Goal: Task Accomplishment & Management: Manage account settings

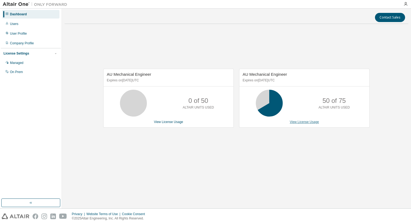
click at [296, 121] on link "View License Usage" at bounding box center [304, 122] width 29 height 4
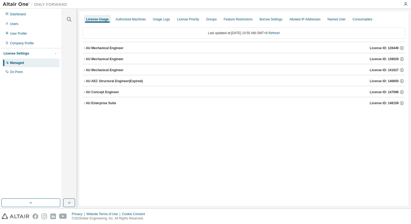
click at [85, 49] on icon "button" at bounding box center [84, 48] width 3 height 3
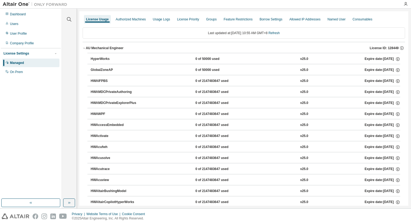
click at [84, 49] on icon "button" at bounding box center [84, 48] width 3 height 3
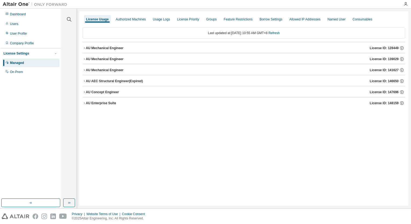
click at [85, 59] on icon "button" at bounding box center [84, 59] width 3 height 3
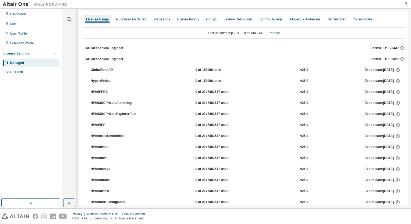
click at [83, 59] on icon "button" at bounding box center [84, 59] width 3 height 3
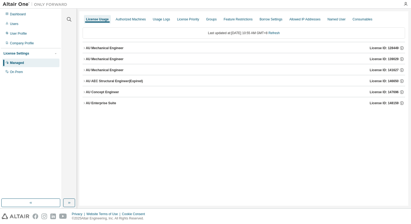
click at [84, 70] on icon "button" at bounding box center [84, 70] width 3 height 3
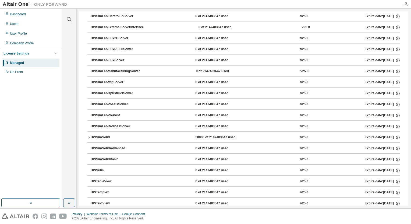
scroll to position [2141, 0]
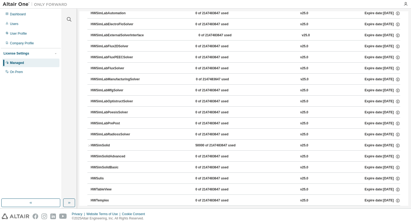
click at [90, 144] on icon "button" at bounding box center [88, 145] width 3 height 3
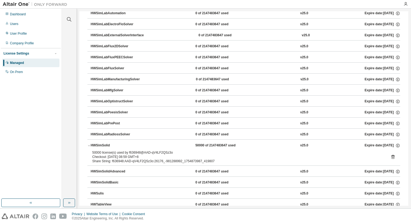
scroll to position [2168, 0]
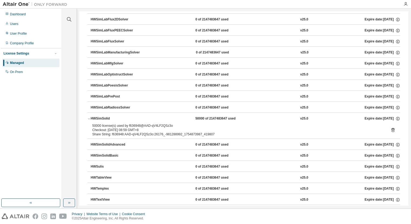
click at [89, 117] on icon "button" at bounding box center [88, 118] width 3 height 3
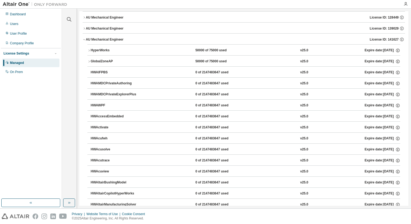
scroll to position [0, 0]
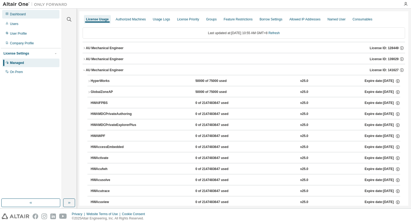
click at [16, 15] on div "Dashboard" at bounding box center [18, 14] width 16 height 4
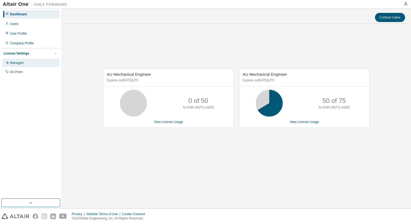
click at [19, 63] on div "Managed" at bounding box center [16, 63] width 13 height 4
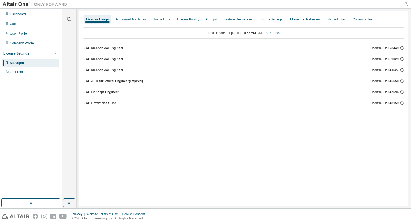
click at [85, 48] on icon "button" at bounding box center [84, 48] width 3 height 3
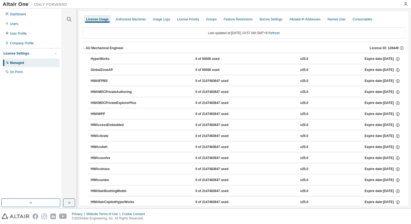
click at [85, 48] on icon "button" at bounding box center [84, 48] width 3 height 3
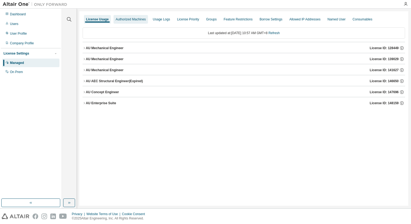
click at [137, 21] on div "Authorized Machines" at bounding box center [131, 19] width 30 height 4
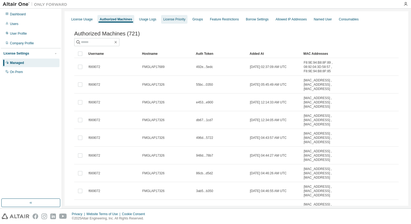
click at [171, 21] on div "License Priority" at bounding box center [174, 19] width 22 height 4
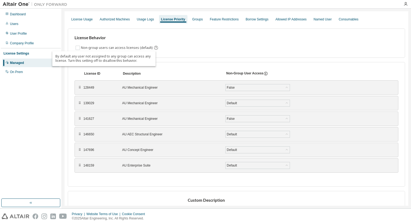
click at [154, 47] on icon "By default any user not assigned to any group can access any license. Turn this…" at bounding box center [156, 48] width 4 height 4
click at [176, 52] on div "License Behavior Non-group users can access licenses (default)" at bounding box center [236, 43] width 337 height 29
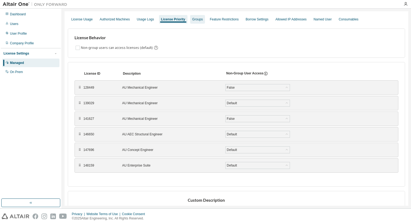
click at [194, 20] on div "Groups" at bounding box center [197, 19] width 10 height 4
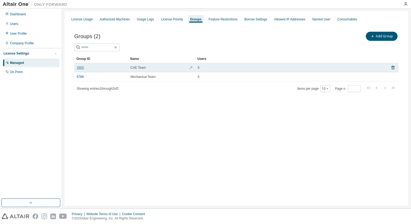
click at [80, 67] on link "3905" at bounding box center [80, 68] width 7 height 4
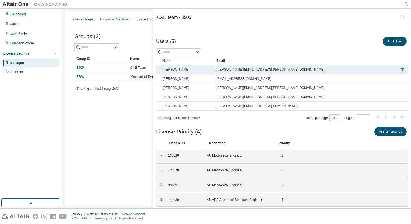
click at [401, 69] on icon at bounding box center [402, 70] width 3 height 4
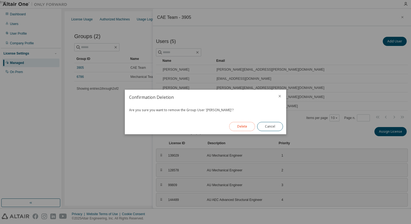
click at [245, 129] on button "Delete" at bounding box center [242, 126] width 26 height 9
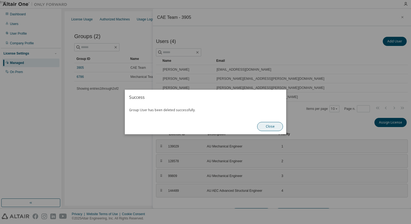
click at [272, 128] on button "Close" at bounding box center [270, 126] width 26 height 9
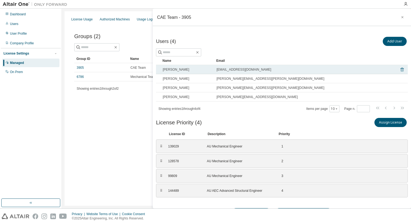
click at [401, 70] on icon at bounding box center [401, 69] width 1 height 1
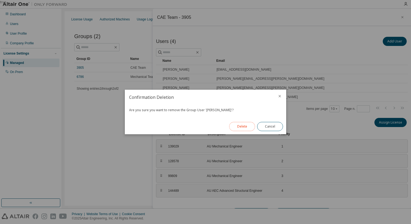
click at [242, 127] on button "Delete" at bounding box center [242, 126] width 26 height 9
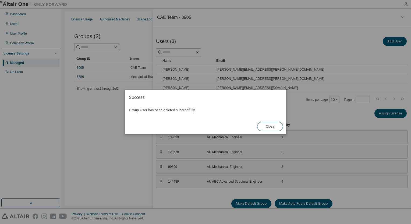
click at [287, 49] on div "true" at bounding box center [205, 112] width 411 height 224
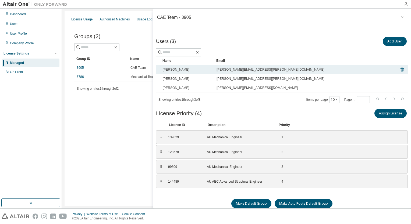
click at [401, 68] on icon at bounding box center [402, 70] width 3 height 4
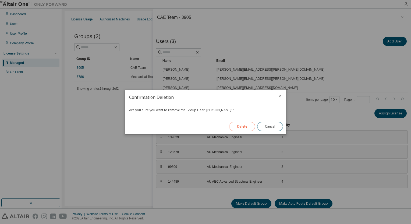
click at [244, 128] on button "Delete" at bounding box center [242, 126] width 26 height 9
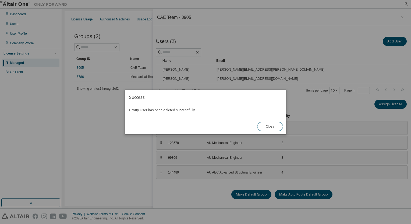
click at [328, 38] on div "true" at bounding box center [205, 112] width 411 height 224
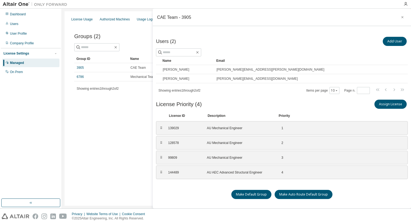
click at [123, 133] on div "License Usage Authorized Machines Usage Logs License Priority Groups Feature Re…" at bounding box center [237, 108] width 344 height 195
click at [79, 76] on link "6786" at bounding box center [80, 77] width 7 height 4
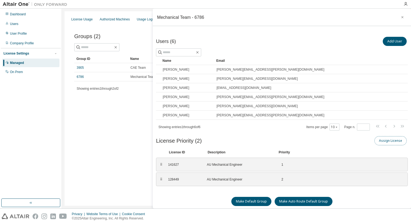
click at [383, 140] on button "Assign License" at bounding box center [390, 140] width 32 height 9
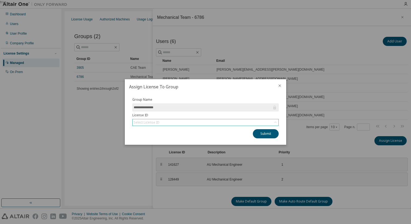
click at [137, 123] on div "Select License ID" at bounding box center [147, 123] width 26 height 4
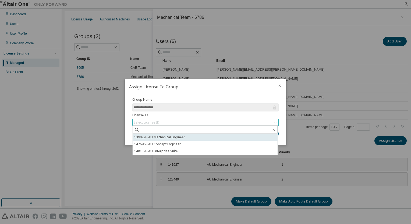
click at [142, 138] on li "139029 - AU Mechanical Engineer" at bounding box center [205, 137] width 145 height 7
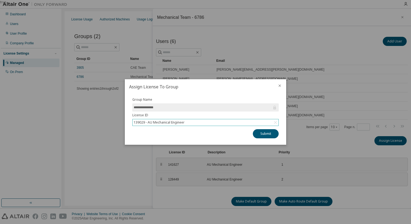
click at [280, 84] on icon "close" at bounding box center [280, 86] width 4 height 4
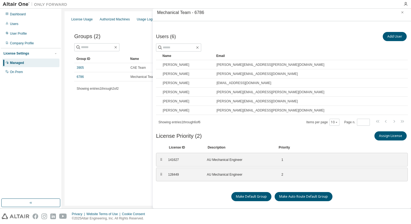
scroll to position [6, 0]
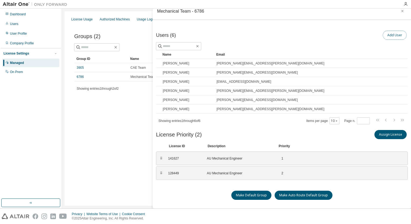
click at [388, 36] on button "Add User" at bounding box center [395, 35] width 24 height 9
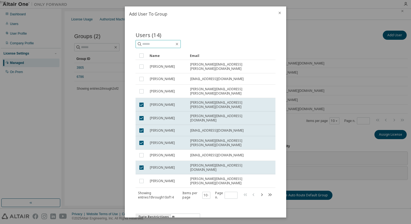
click at [144, 44] on input "text" at bounding box center [158, 43] width 32 height 5
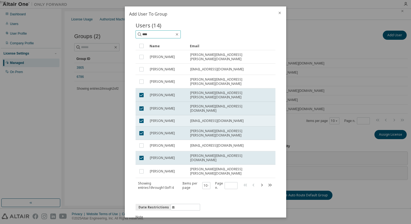
scroll to position [0, 0]
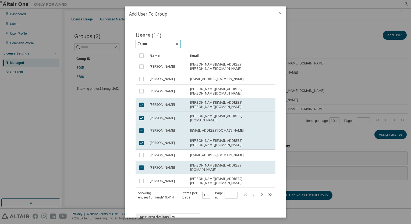
type input "****"
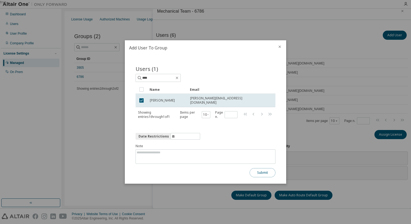
click at [259, 172] on button "Submit" at bounding box center [263, 172] width 26 height 9
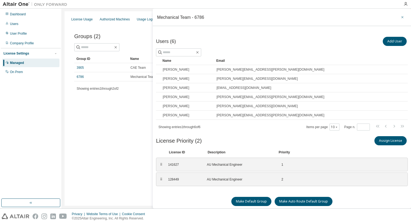
click at [401, 16] on icon "button" at bounding box center [403, 17] width 4 height 4
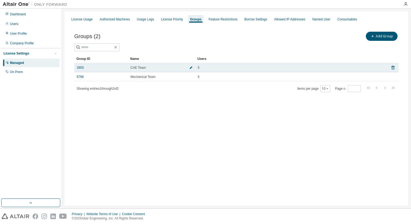
click at [191, 67] on icon "button" at bounding box center [191, 67] width 3 height 3
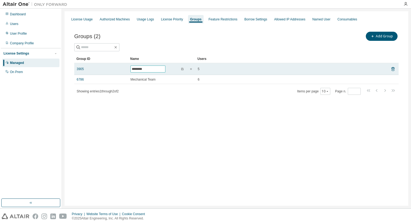
drag, startPoint x: 151, startPoint y: 69, endPoint x: 130, endPoint y: 70, distance: 20.5
click at [130, 70] on span "********" at bounding box center [147, 69] width 35 height 7
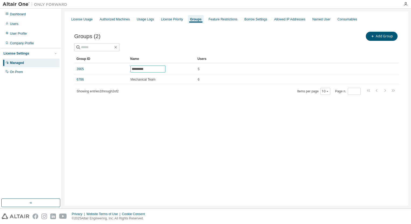
type input "*********"
click at [263, 117] on div "License Usage Authorized Machines Usage Logs License Priority Groups Feature Re…" at bounding box center [237, 108] width 344 height 195
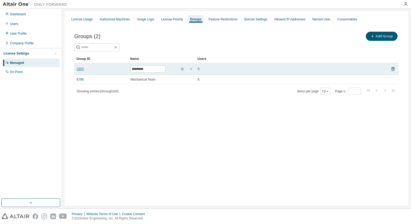
click at [79, 69] on link "3905" at bounding box center [80, 69] width 7 height 4
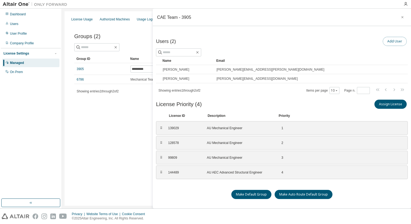
click at [391, 42] on button "Add User" at bounding box center [395, 41] width 24 height 9
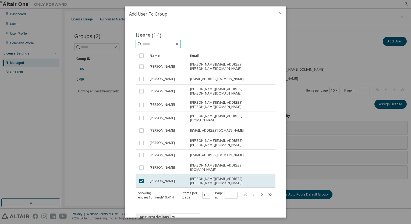
click at [149, 45] on input "text" at bounding box center [158, 43] width 32 height 5
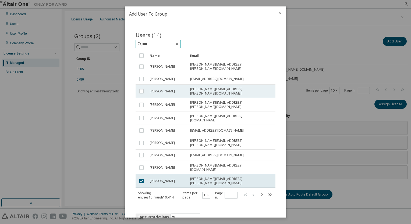
type input "****"
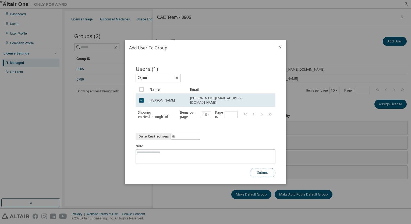
click at [262, 173] on button "Submit" at bounding box center [263, 172] width 26 height 9
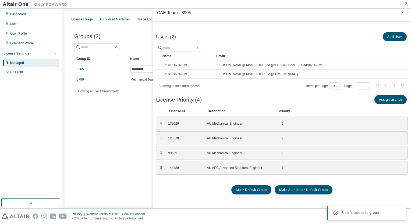
scroll to position [6, 0]
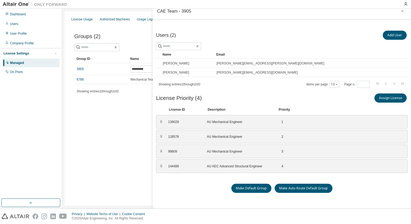
click at [128, 148] on div "License Usage Authorized Machines Usage Logs License Priority Groups Feature Re…" at bounding box center [237, 108] width 344 height 195
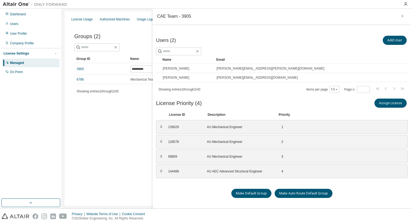
scroll to position [0, 0]
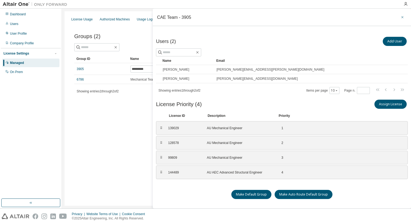
click at [401, 17] on icon "button" at bounding box center [403, 17] width 4 height 4
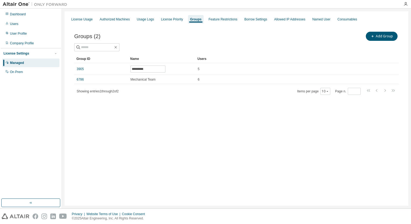
click at [111, 122] on div "License Usage Authorized Machines Usage Logs License Priority Groups Feature Re…" at bounding box center [237, 108] width 344 height 195
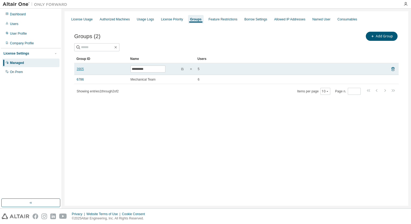
click at [79, 69] on link "3905" at bounding box center [80, 69] width 7 height 4
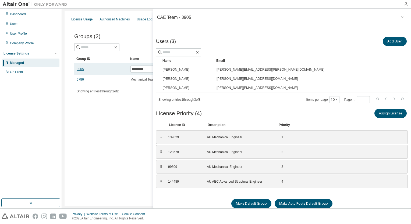
click at [82, 69] on link "3905" at bounding box center [80, 69] width 7 height 4
click at [401, 16] on icon "button" at bounding box center [402, 17] width 2 height 2
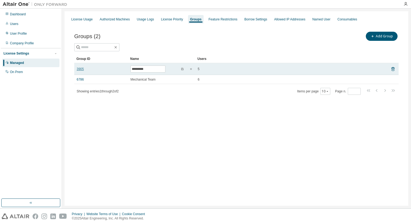
click at [79, 69] on link "3905" at bounding box center [80, 69] width 7 height 4
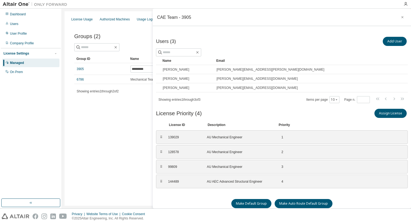
drag, startPoint x: 98, startPoint y: 115, endPoint x: 98, endPoint y: 112, distance: 3.2
click at [99, 115] on div "License Usage Authorized Machines Usage Logs License Priority Groups Feature Re…" at bounding box center [237, 108] width 344 height 195
click at [401, 16] on icon "button" at bounding box center [403, 17] width 4 height 4
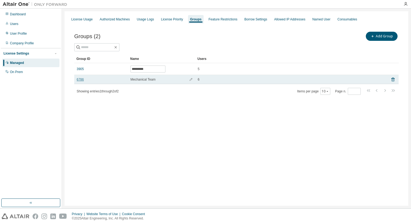
click at [81, 79] on link "6786" at bounding box center [80, 79] width 7 height 4
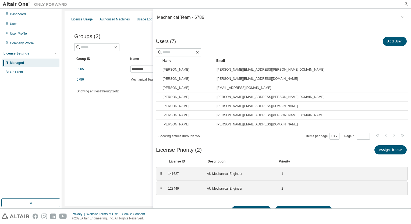
click at [134, 141] on div "License Usage Authorized Machines Usage Logs License Priority Groups Feature Re…" at bounding box center [237, 108] width 344 height 195
click at [401, 16] on icon "button" at bounding box center [403, 17] width 4 height 4
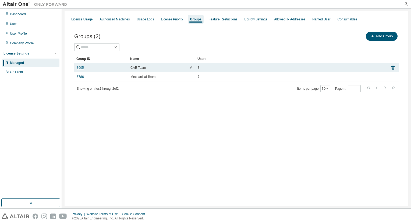
click at [80, 66] on link "3905" at bounding box center [80, 68] width 7 height 4
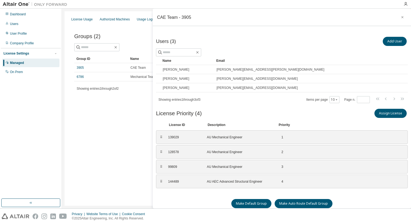
click at [169, 18] on div "CAE Team - 3905" at bounding box center [174, 17] width 34 height 4
drag, startPoint x: 191, startPoint y: 16, endPoint x: 173, endPoint y: 16, distance: 17.8
click at [173, 16] on div "CAE Team - 3905" at bounding box center [282, 17] width 258 height 17
drag, startPoint x: 173, startPoint y: 16, endPoint x: 176, endPoint y: 20, distance: 4.7
click at [176, 19] on div "CAE Team - 3905" at bounding box center [174, 17] width 34 height 4
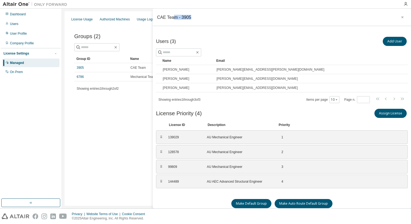
click at [174, 17] on div "CAE Team - 3905" at bounding box center [174, 17] width 34 height 4
click at [175, 17] on div "CAE Team - 3905" at bounding box center [174, 17] width 34 height 4
drag, startPoint x: 176, startPoint y: 17, endPoint x: 157, endPoint y: 17, distance: 18.6
click at [157, 17] on div "CAE Team - 3905" at bounding box center [174, 17] width 34 height 4
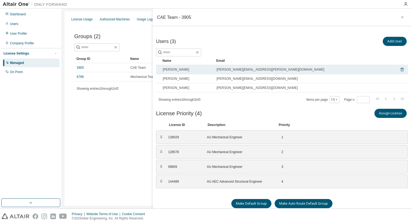
click at [401, 69] on icon at bounding box center [402, 70] width 3 height 4
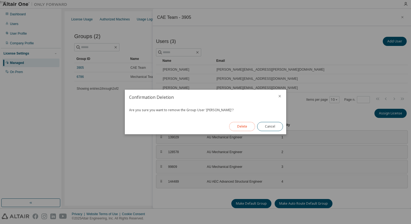
click at [244, 127] on button "Delete" at bounding box center [242, 126] width 26 height 9
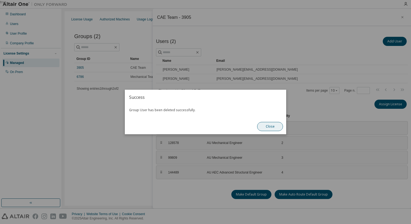
click at [268, 128] on button "Close" at bounding box center [270, 126] width 26 height 9
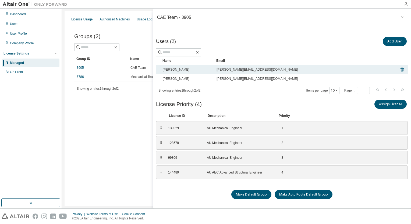
click at [400, 69] on icon at bounding box center [402, 69] width 5 height 6
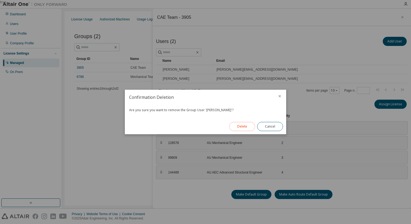
click at [248, 128] on button "Delete" at bounding box center [242, 126] width 26 height 9
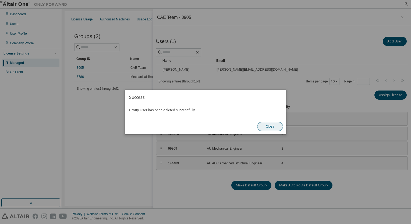
click at [267, 127] on button "Close" at bounding box center [270, 126] width 26 height 9
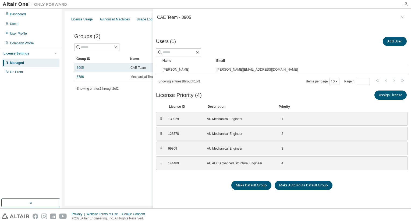
click at [81, 68] on link "3905" at bounding box center [80, 68] width 7 height 4
drag, startPoint x: 82, startPoint y: 66, endPoint x: 84, endPoint y: 68, distance: 3.5
click at [84, 68] on div "3905" at bounding box center [101, 68] width 49 height 4
drag, startPoint x: 84, startPoint y: 68, endPoint x: 80, endPoint y: 66, distance: 5.1
click at [80, 66] on link "3905" at bounding box center [80, 68] width 7 height 4
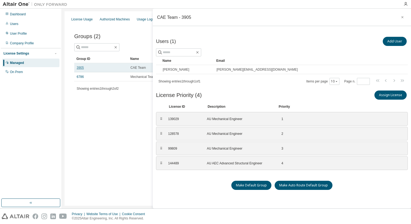
click at [80, 67] on link "3905" at bounding box center [80, 68] width 7 height 4
click at [86, 104] on div "Groups (2) Add Group Clear Load Save Save As Field Operator Value Select filter…" at bounding box center [236, 65] width 337 height 82
click at [388, 43] on button "Add User" at bounding box center [395, 41] width 24 height 9
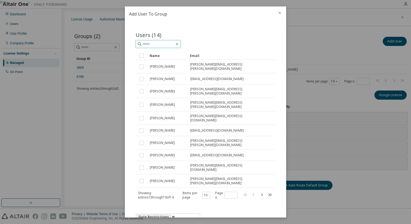
click at [151, 45] on input "text" at bounding box center [158, 43] width 32 height 5
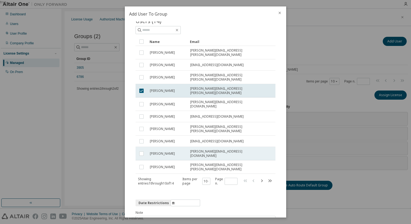
scroll to position [33, 0]
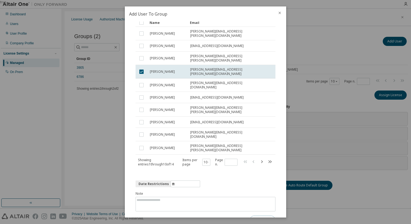
click at [257, 216] on button "Submit" at bounding box center [263, 220] width 26 height 9
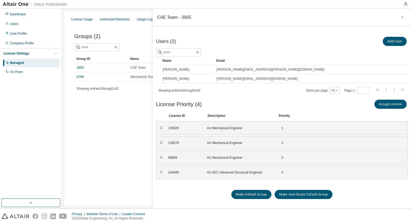
click at [91, 110] on div "License Usage Authorized Machines Usage Logs License Priority Groups Feature Re…" at bounding box center [237, 108] width 344 height 195
click at [401, 17] on icon "button" at bounding box center [403, 17] width 4 height 4
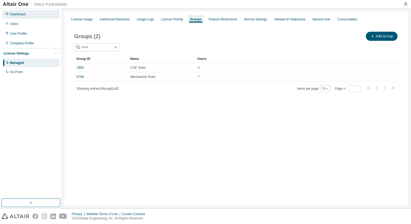
click at [17, 14] on div "Dashboard" at bounding box center [18, 14] width 16 height 4
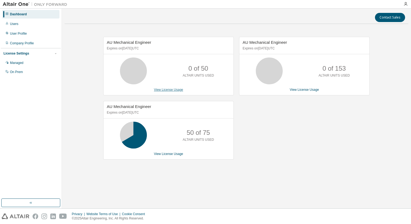
click at [160, 90] on link "View License Usage" at bounding box center [168, 90] width 29 height 4
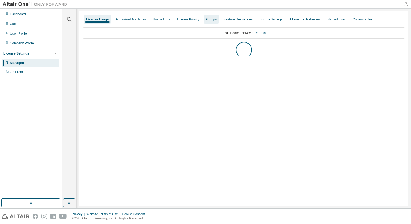
click at [208, 17] on div "Groups" at bounding box center [211, 19] width 10 height 4
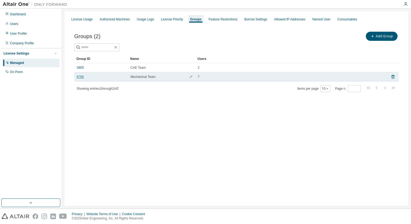
click at [77, 77] on link "6786" at bounding box center [80, 77] width 7 height 4
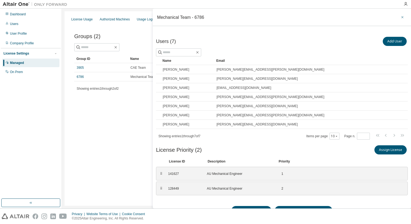
click at [401, 18] on icon "button" at bounding box center [403, 17] width 4 height 4
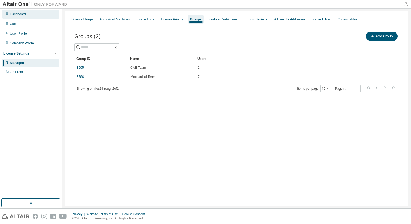
click at [19, 13] on div "Dashboard" at bounding box center [18, 14] width 16 height 4
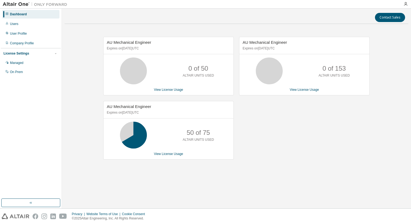
click at [141, 44] on span "AU Mechanical Engineer" at bounding box center [129, 42] width 44 height 5
click at [142, 48] on p "Expires on December 10, 2025 UTC" at bounding box center [168, 48] width 122 height 5
